Goal: Entertainment & Leisure: Browse casually

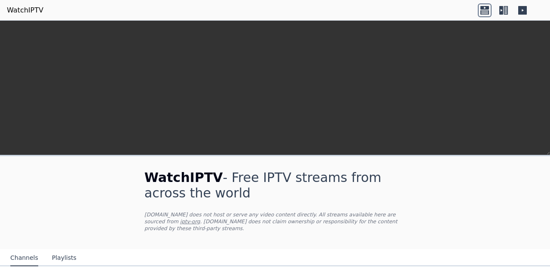
scroll to position [158, 0]
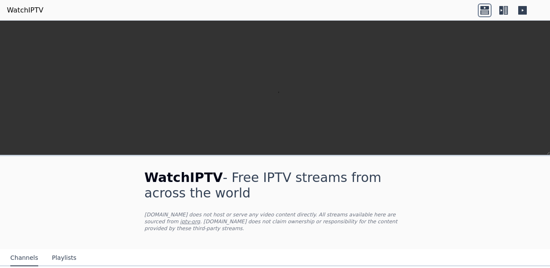
scroll to position [110, 0]
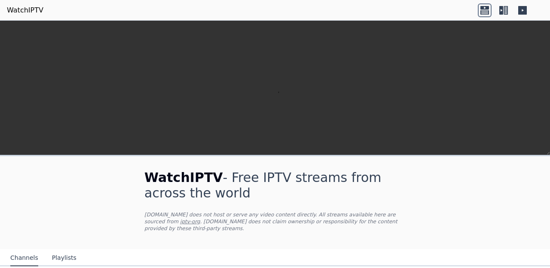
scroll to position [0, 0]
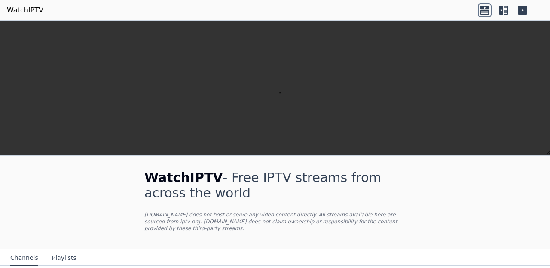
scroll to position [277, 0]
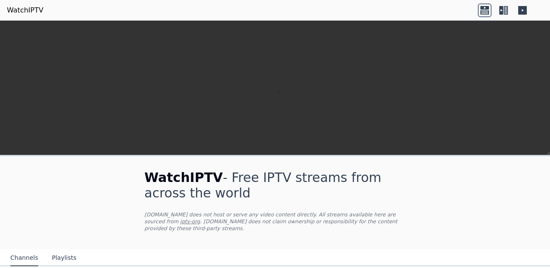
scroll to position [302, 0]
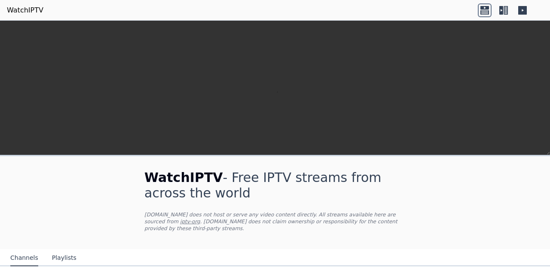
scroll to position [308, 0]
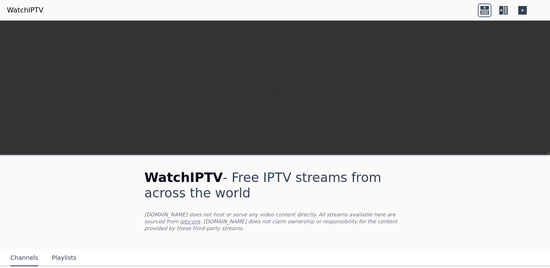
scroll to position [897, 0]
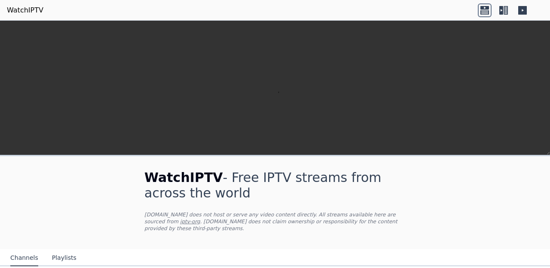
scroll to position [248, 0]
